Goal: Task Accomplishment & Management: Use online tool/utility

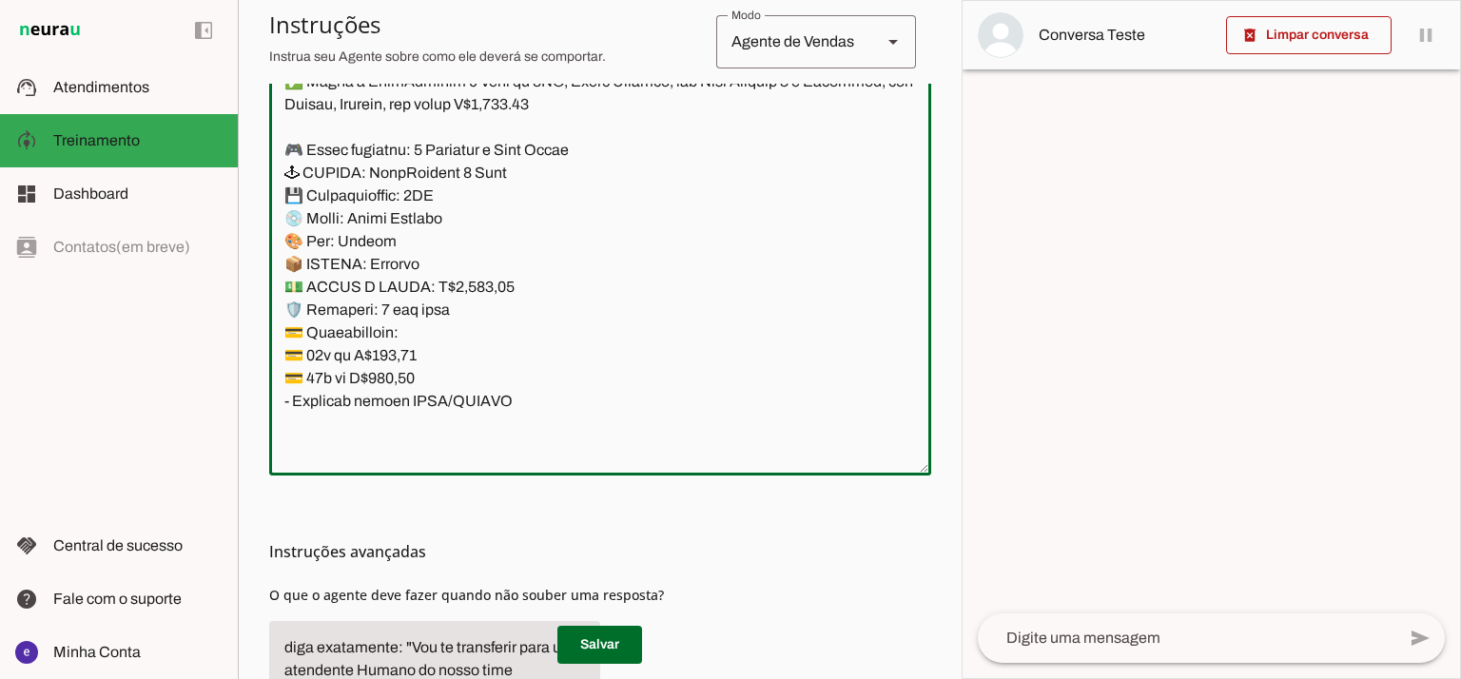
scroll to position [396, 0]
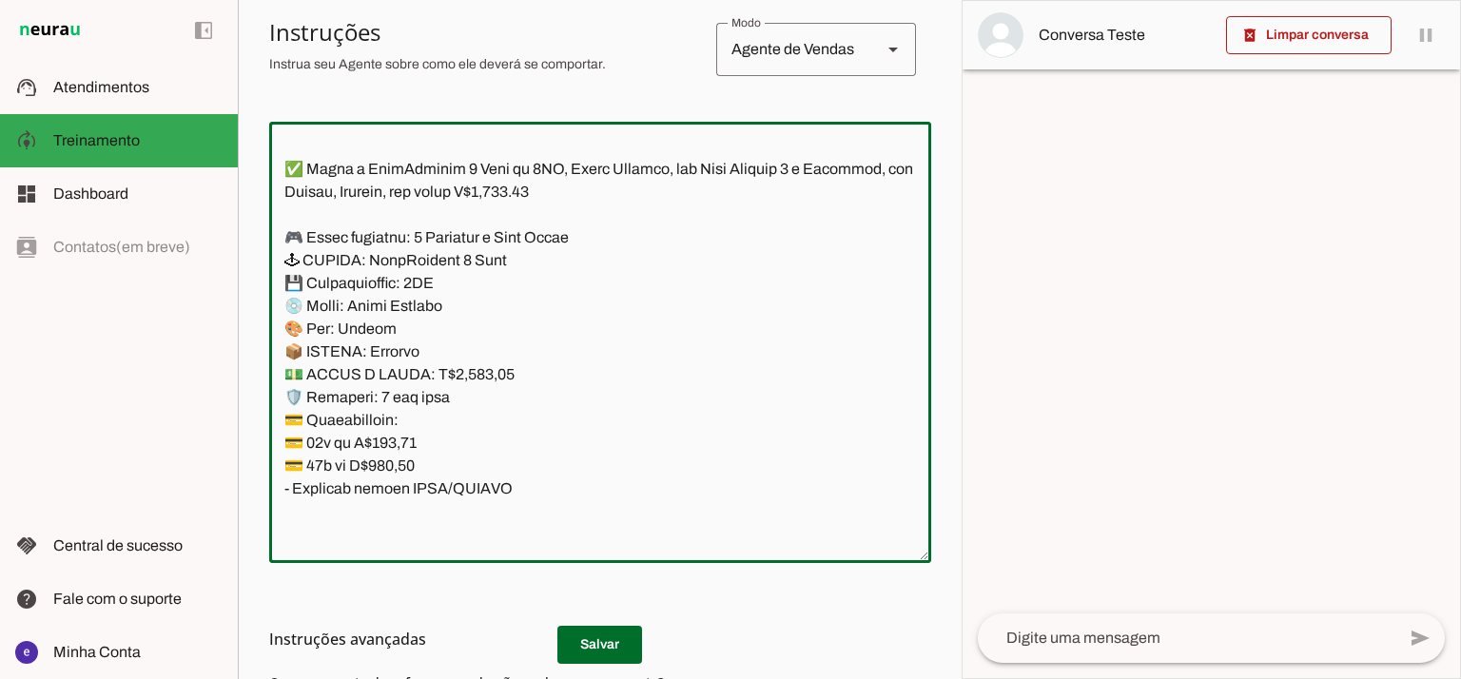
click at [676, 246] on textarea at bounding box center [600, 342] width 662 height 411
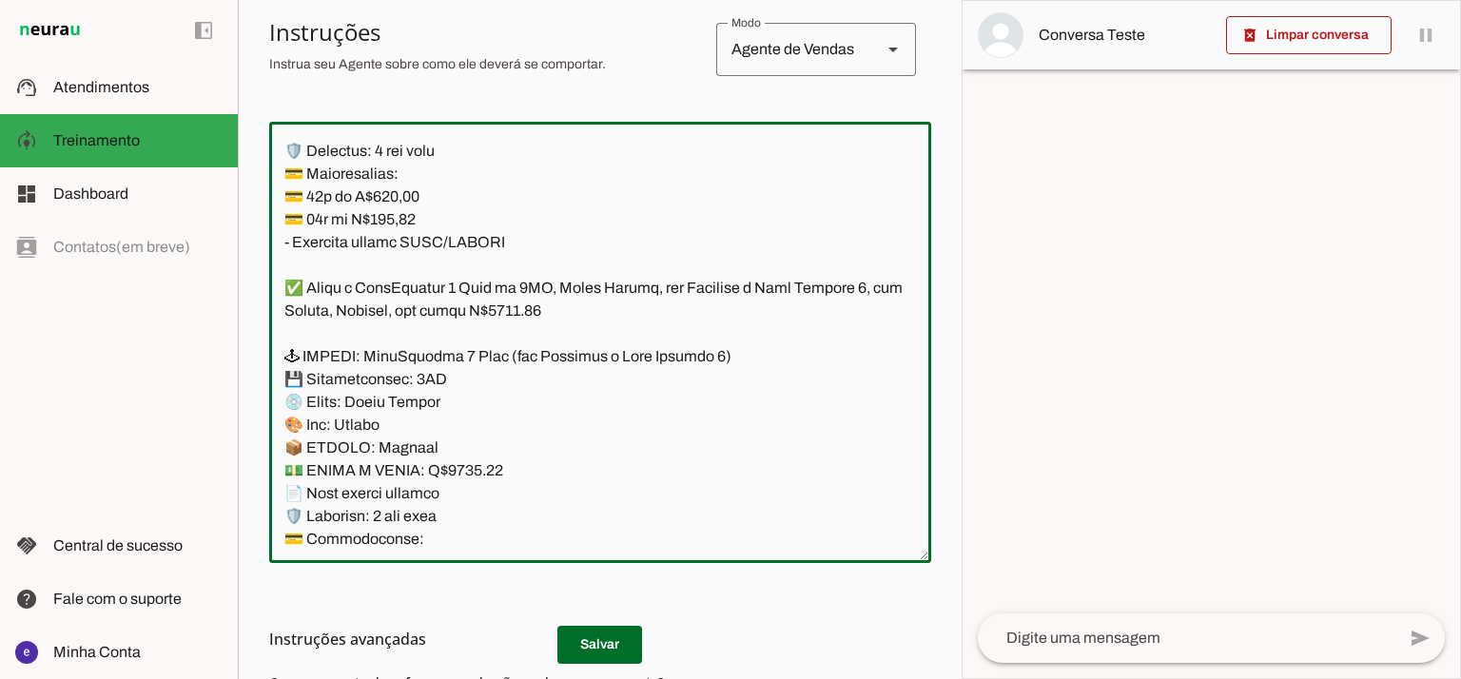
scroll to position [15595, 0]
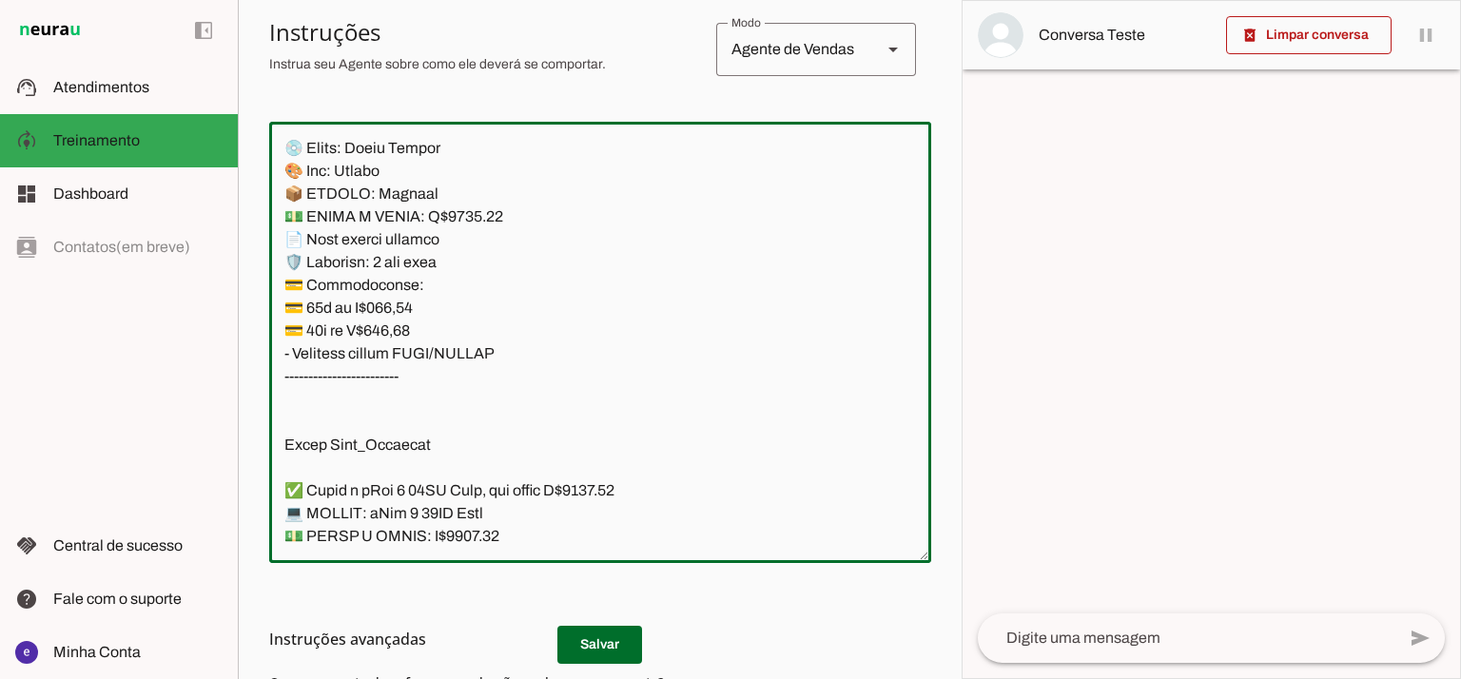
click at [481, 361] on textarea at bounding box center [600, 342] width 662 height 411
drag, startPoint x: 507, startPoint y: 360, endPoint x: 460, endPoint y: 323, distance: 59.0
click at [460, 323] on textarea at bounding box center [600, 342] width 662 height 411
click at [485, 366] on textarea at bounding box center [600, 342] width 662 height 411
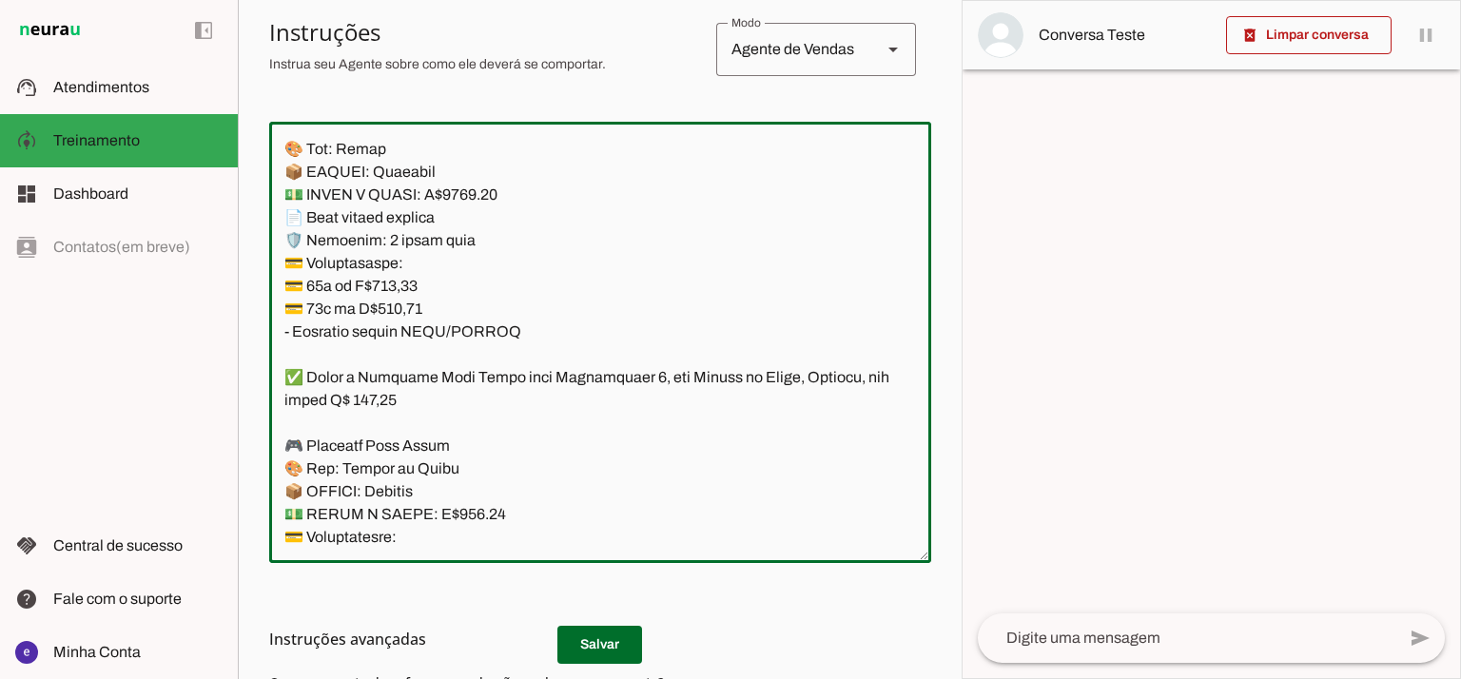
scroll to position [14073, 0]
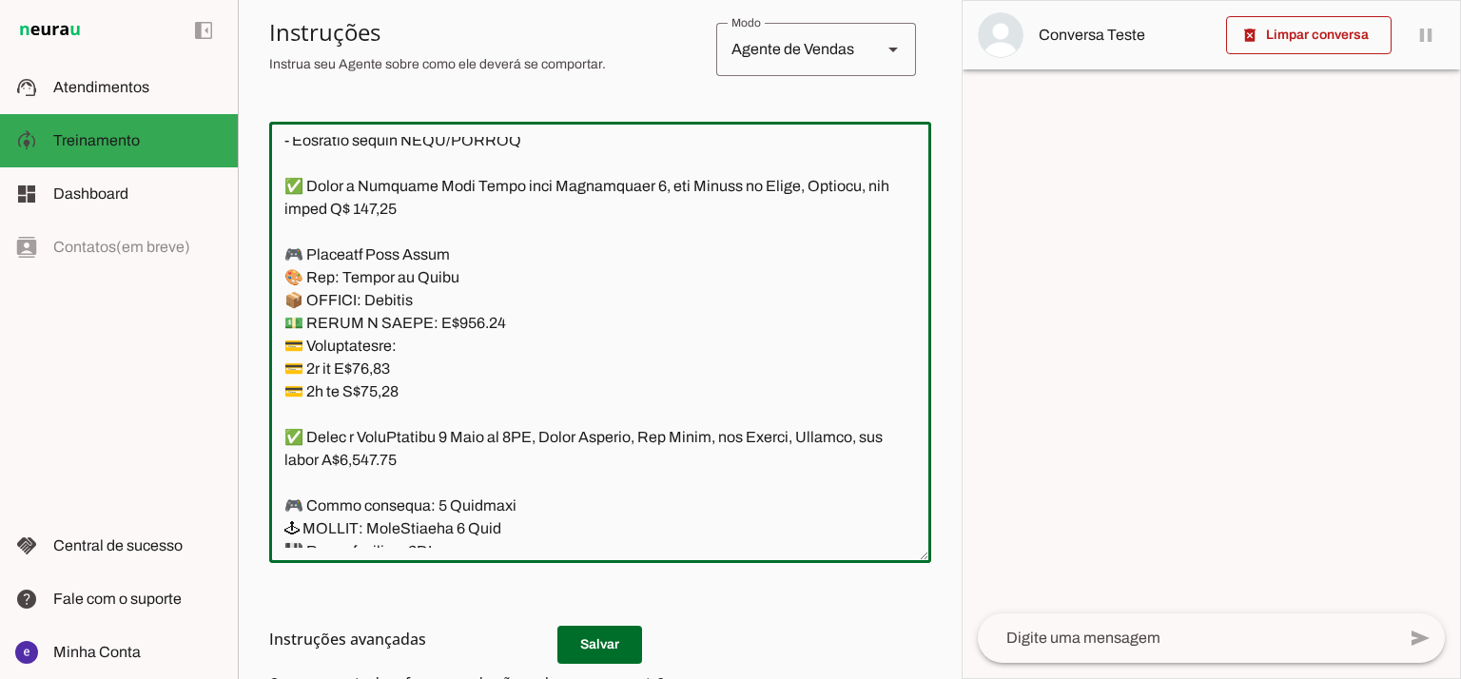
drag, startPoint x: 521, startPoint y: 361, endPoint x: 284, endPoint y: 438, distance: 250.0
click at [284, 438] on textarea at bounding box center [600, 342] width 662 height 411
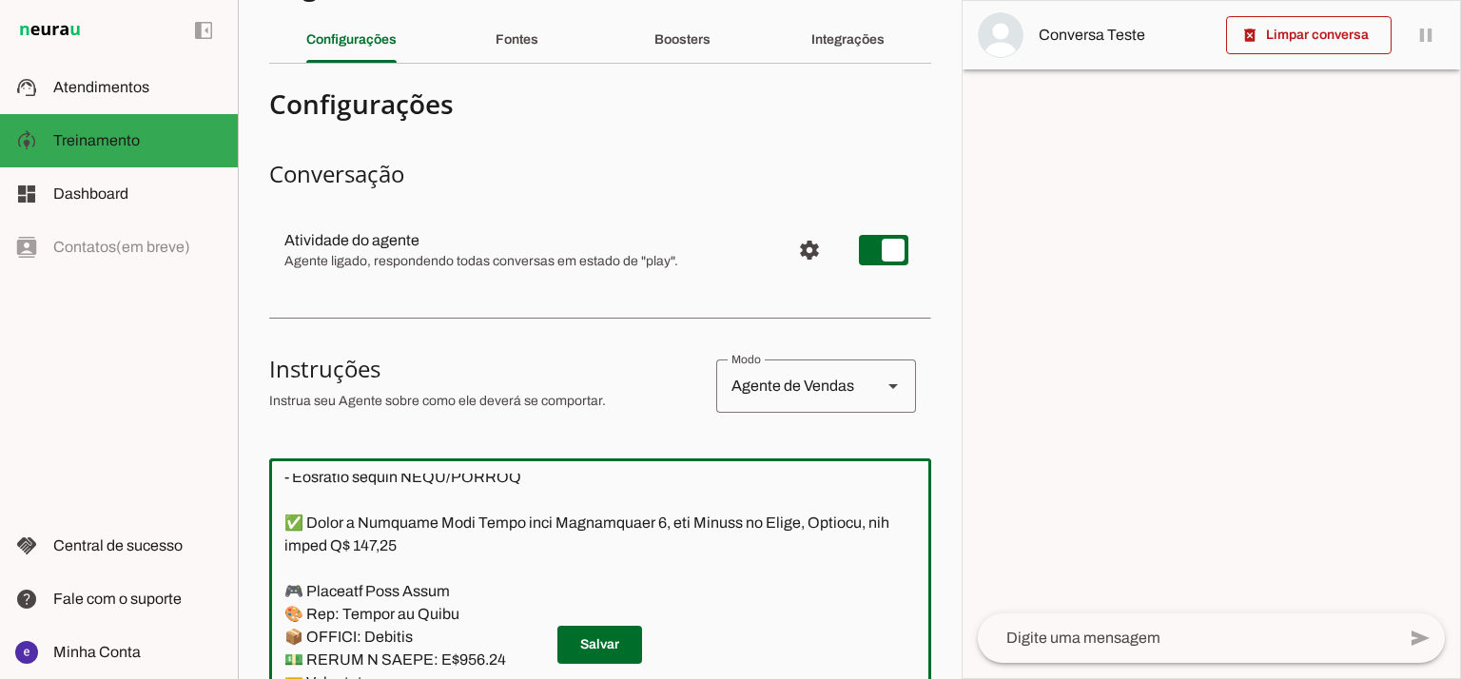
scroll to position [0, 0]
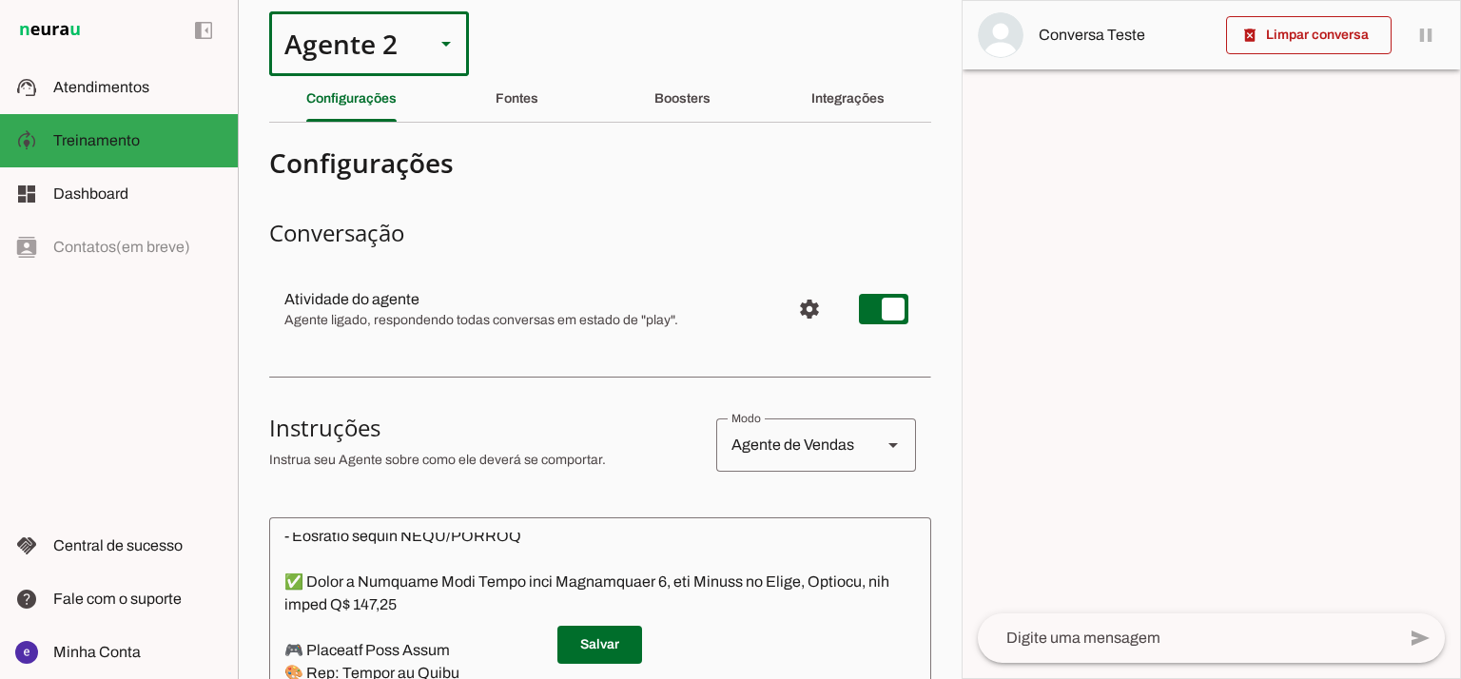
click at [384, 45] on div "Agente 2" at bounding box center [344, 43] width 150 height 65
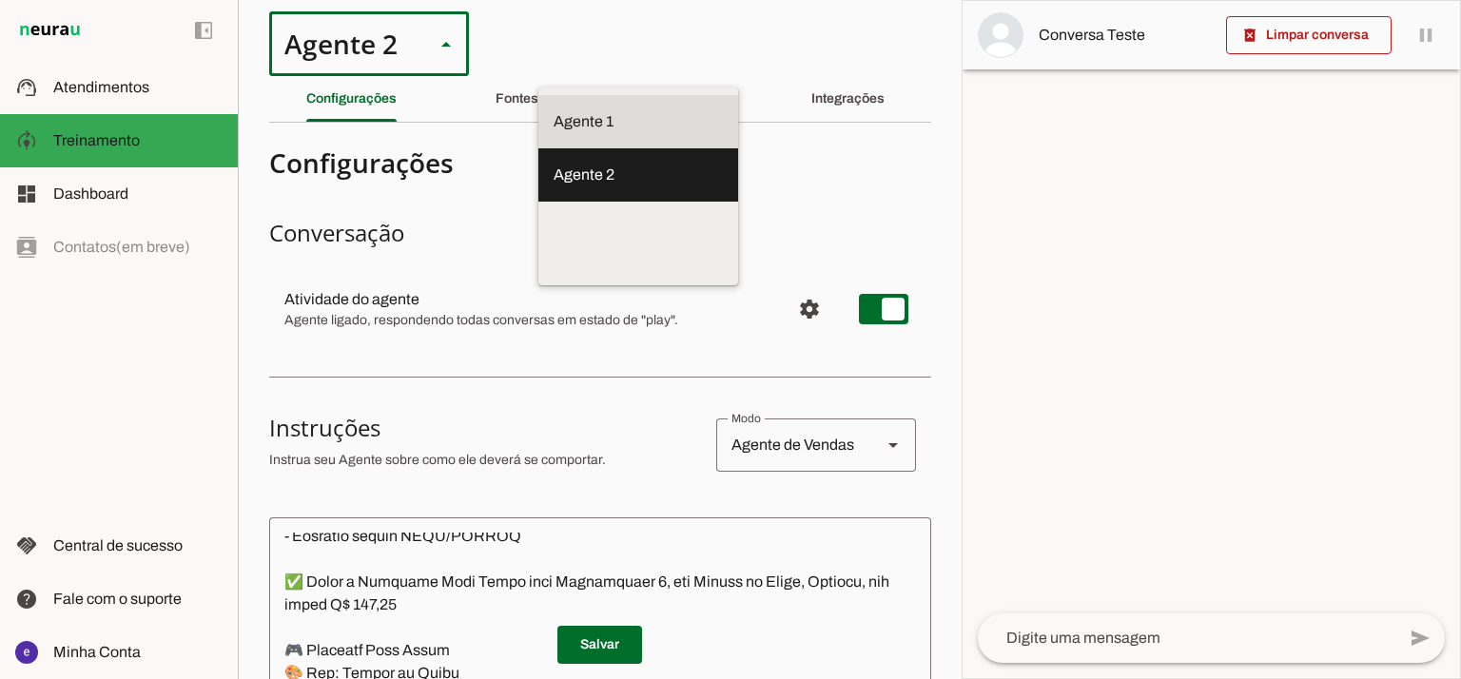
click at [538, 95] on md-item "Agente 1" at bounding box center [638, 121] width 200 height 53
type md-outlined-select "12aOQQ7FsmepHgvjII9C"
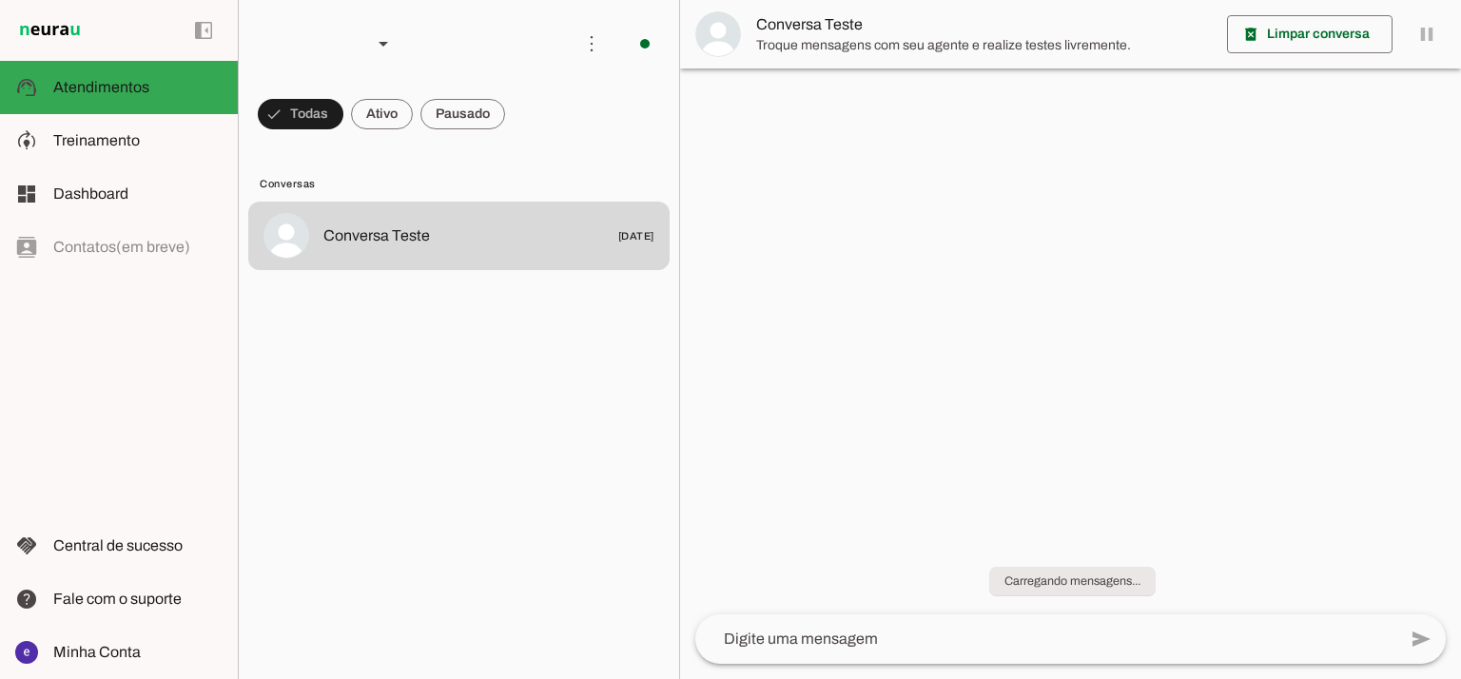
click at [148, 160] on md-item "model_training Treinamento Treinamento" at bounding box center [119, 140] width 238 height 53
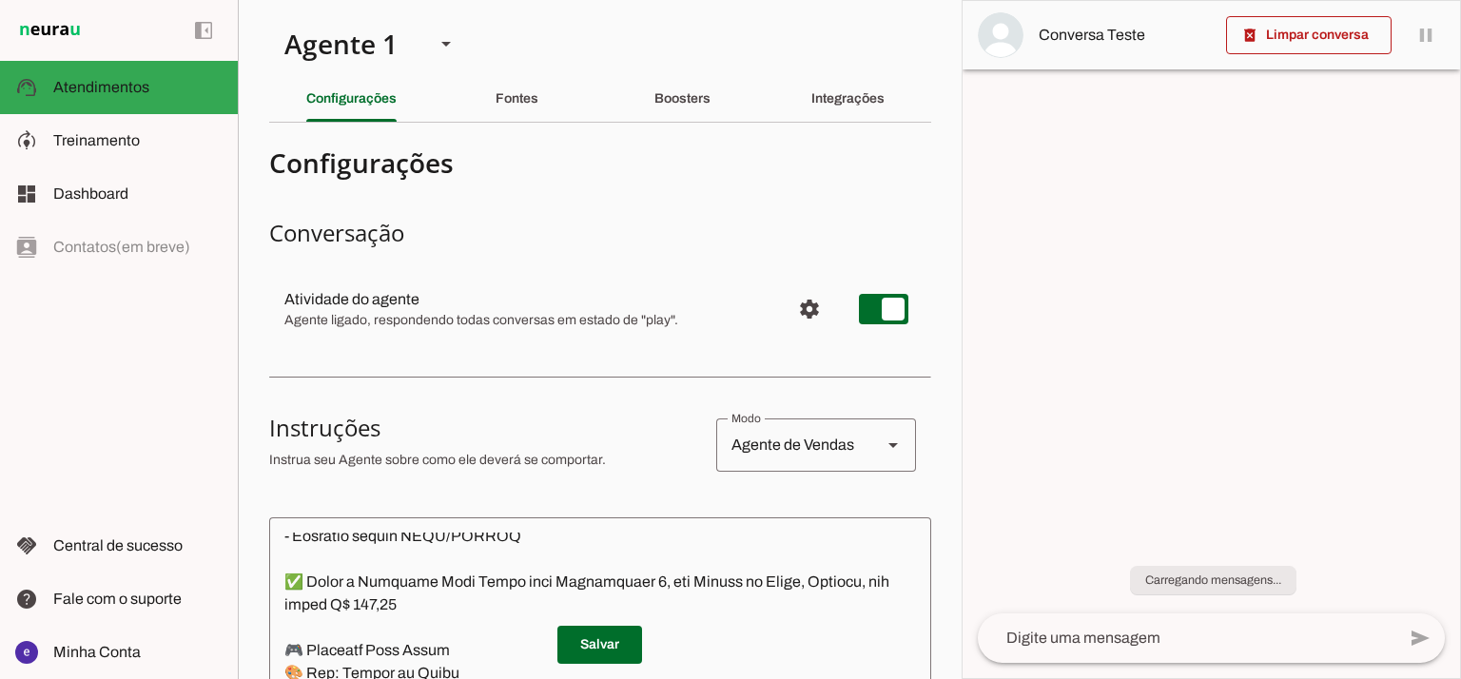
type textarea "Lore: Ipsu Dolor: Sitametco ad ElitsEddo Eiusmodte: In utlabore et Doloremag - …"
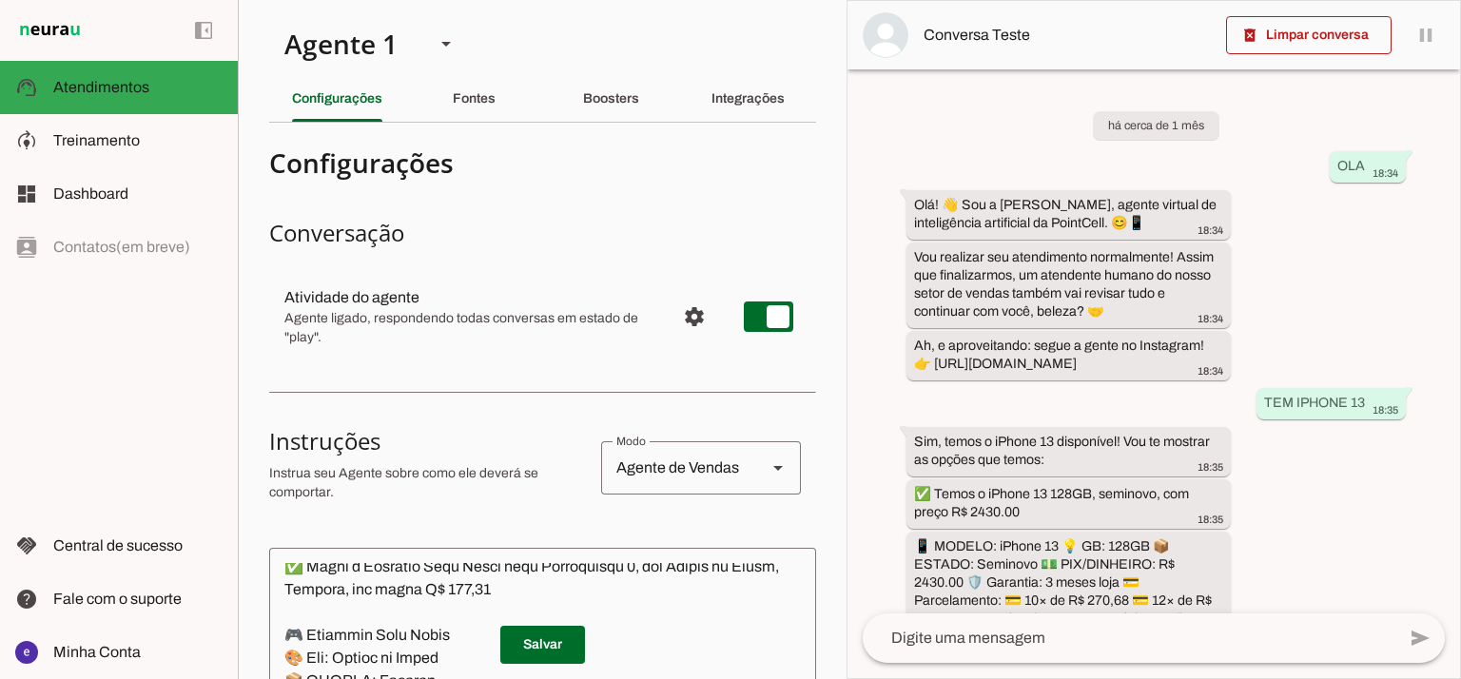
scroll to position [611, 0]
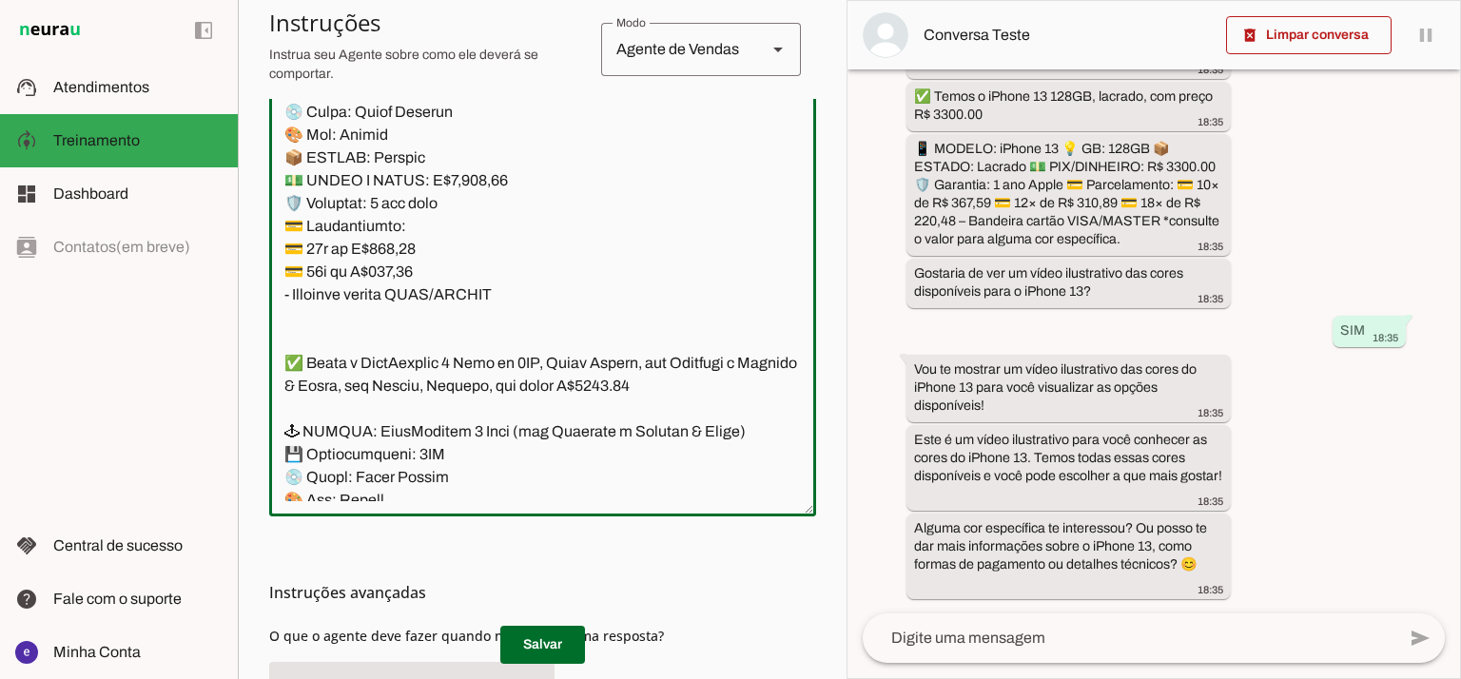
scroll to position [521, 0]
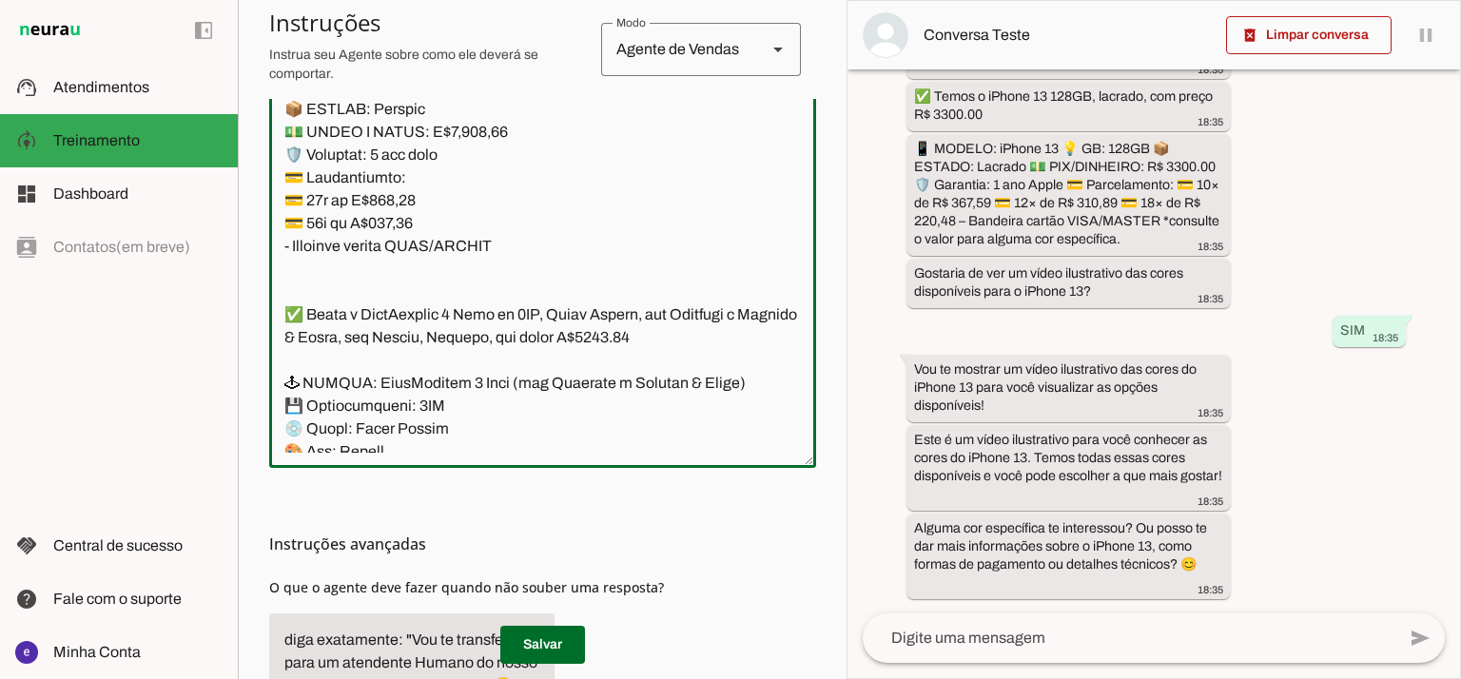
click at [658, 319] on textarea at bounding box center [542, 247] width 547 height 411
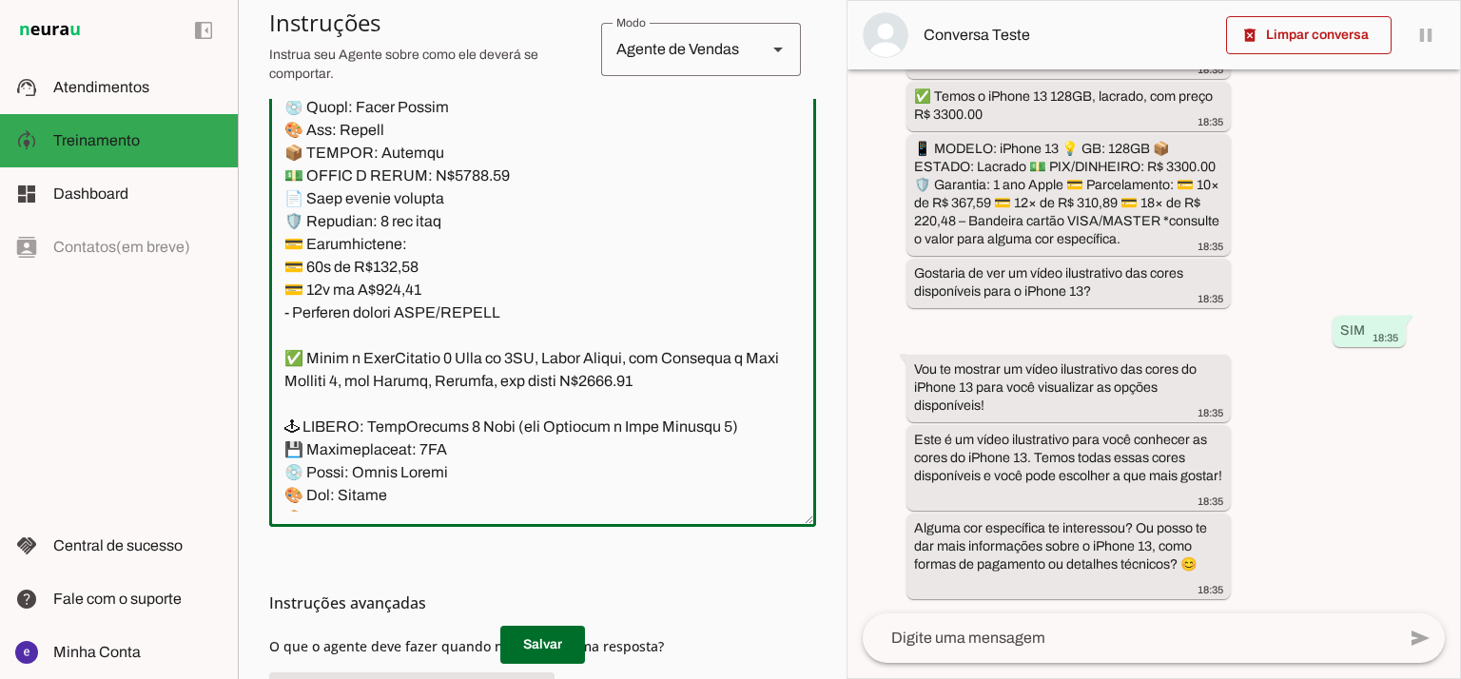
scroll to position [421, 0]
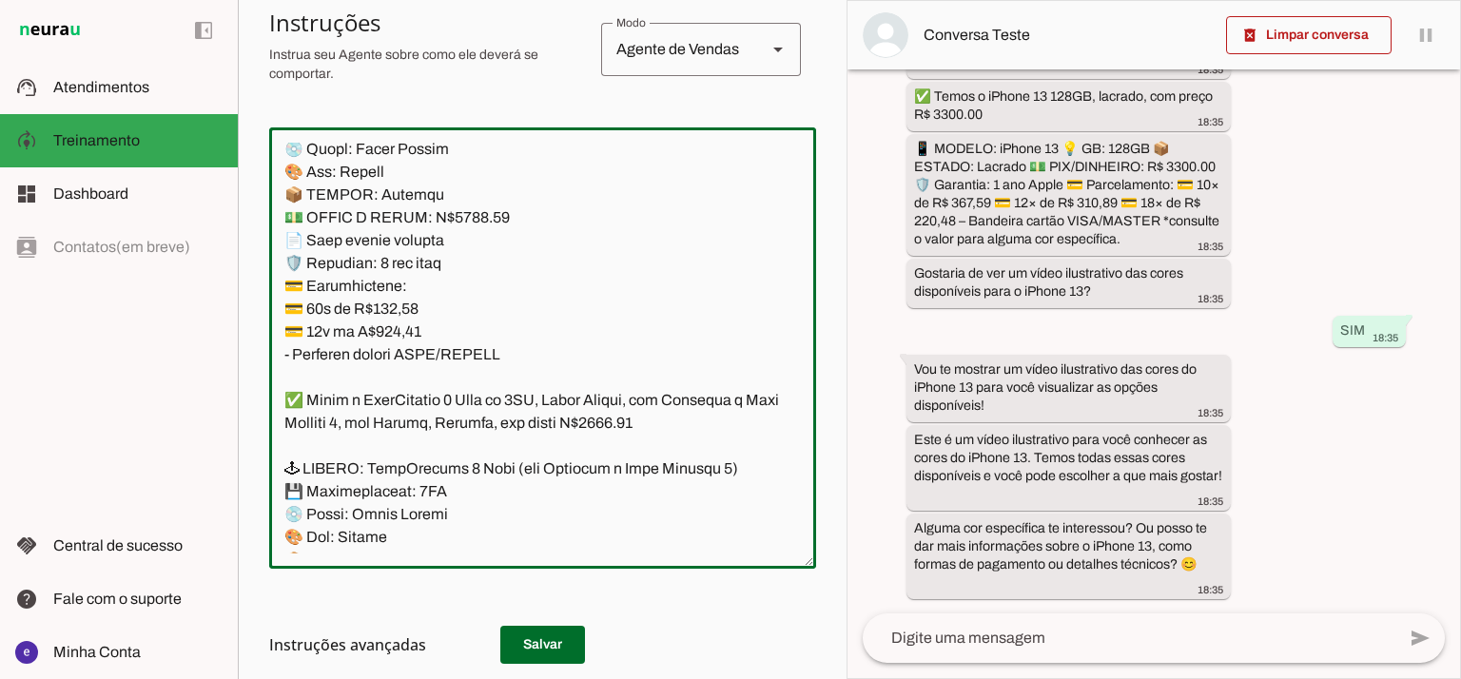
click at [633, 263] on textarea at bounding box center [542, 348] width 547 height 411
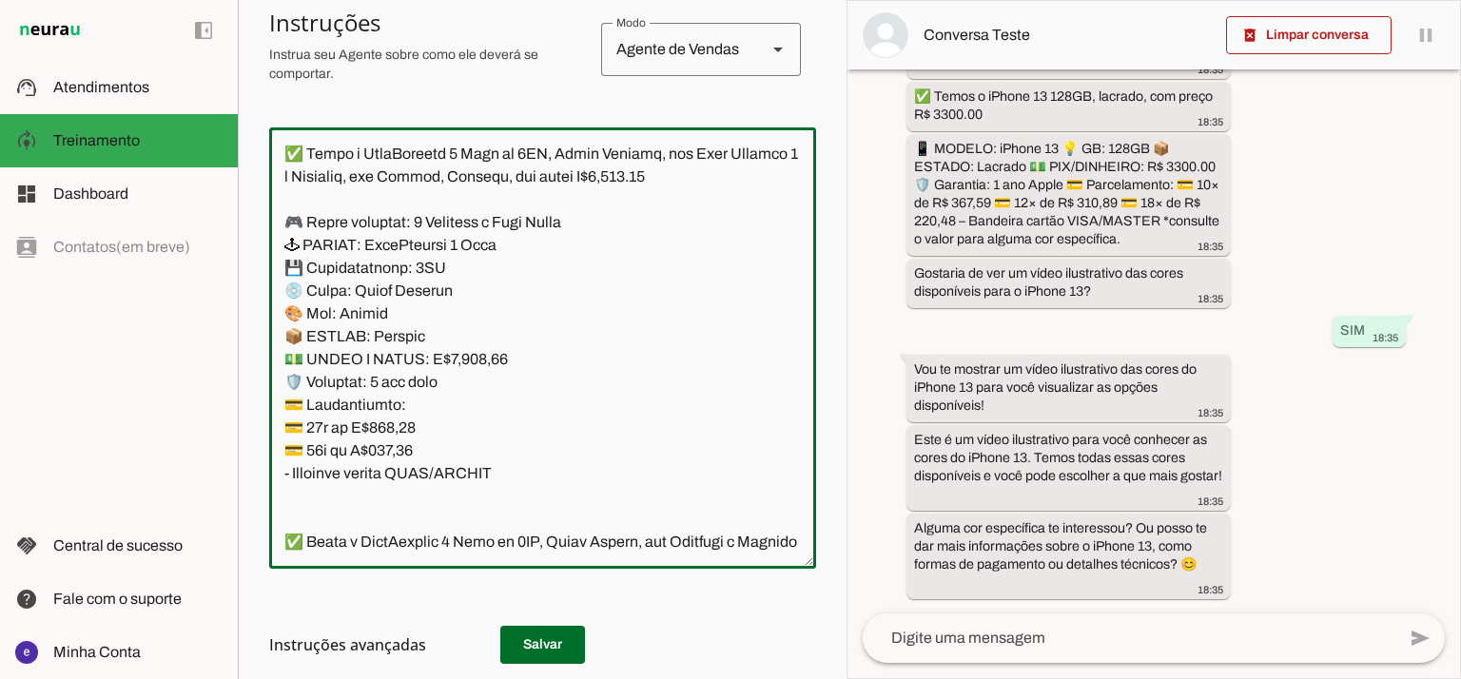
scroll to position [14808, 0]
